Goal: Information Seeking & Learning: Learn about a topic

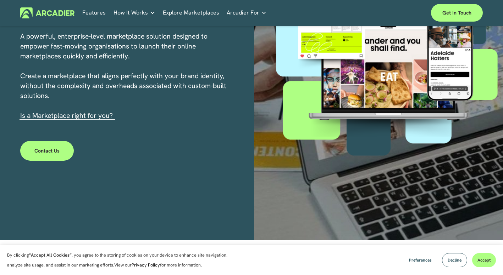
click at [211, 118] on p "A powerful, enterprise-level marketplace solution designed to empower fast-movi…" at bounding box center [124, 76] width 209 height 89
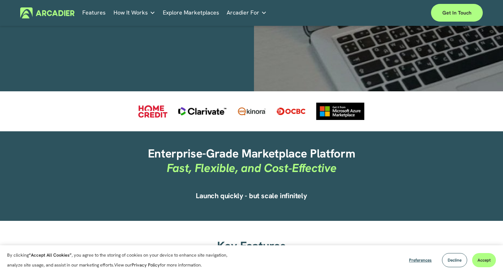
scroll to position [284, 0]
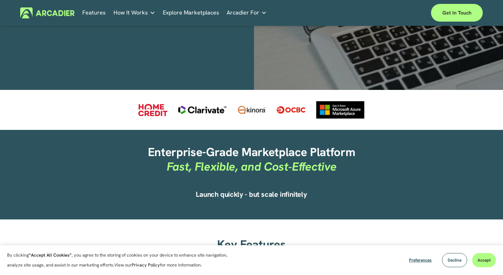
click at [0, 0] on link "Retail Marketplaces Whatever you are offering to your customer, we bring it all…" at bounding box center [0, 0] width 0 height 0
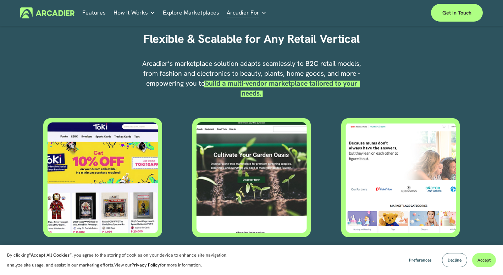
click at [401, 78] on div "Flexible & Scalable for Any Retail Vertical Arcadier’s marketplace solution ada…" at bounding box center [251, 138] width 503 height 258
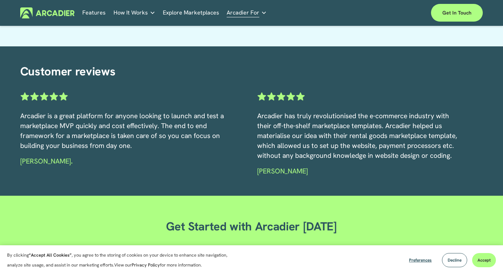
scroll to position [968, 0]
